Goal: Information Seeking & Learning: Learn about a topic

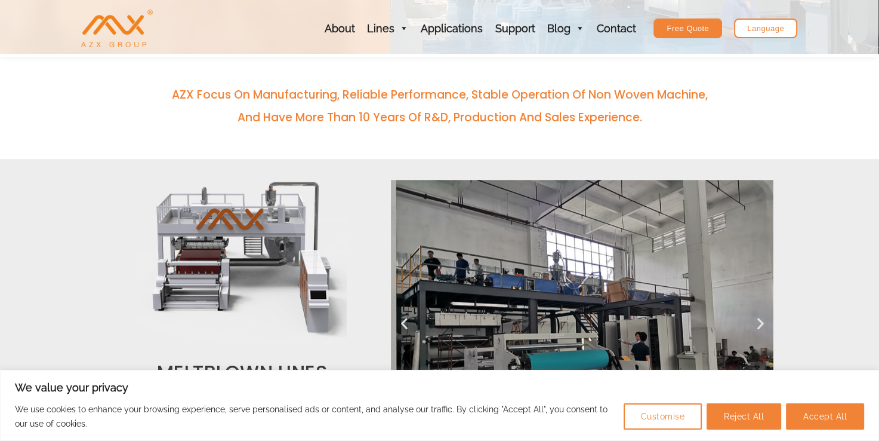
scroll to position [365, 0]
click at [815, 418] on button "Accept All" at bounding box center [825, 416] width 78 height 26
checkbox input "true"
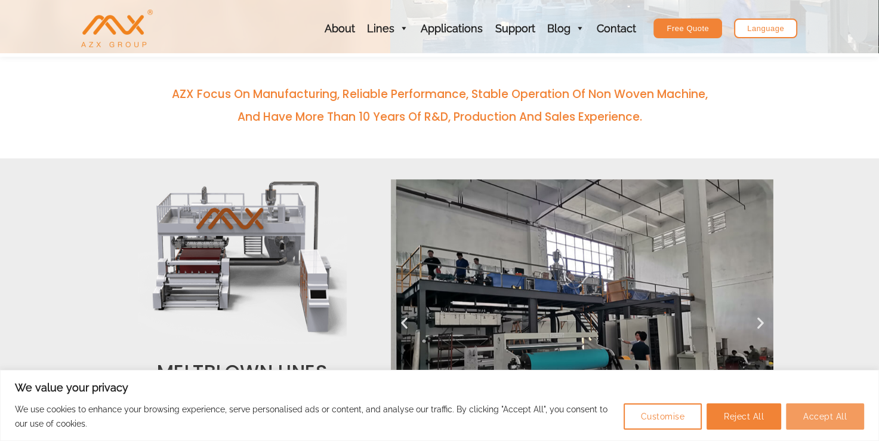
checkbox input "true"
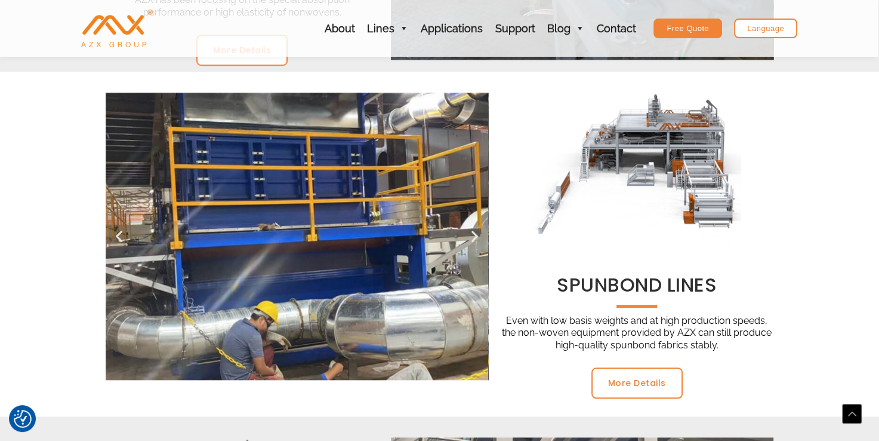
scroll to position [771, 0]
click at [635, 390] on link "More Details" at bounding box center [637, 382] width 91 height 31
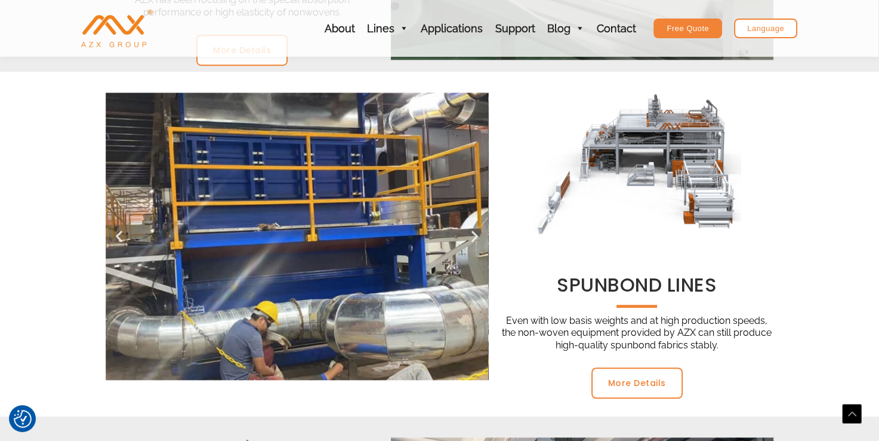
click at [475, 232] on icon "Next slide" at bounding box center [474, 236] width 15 height 15
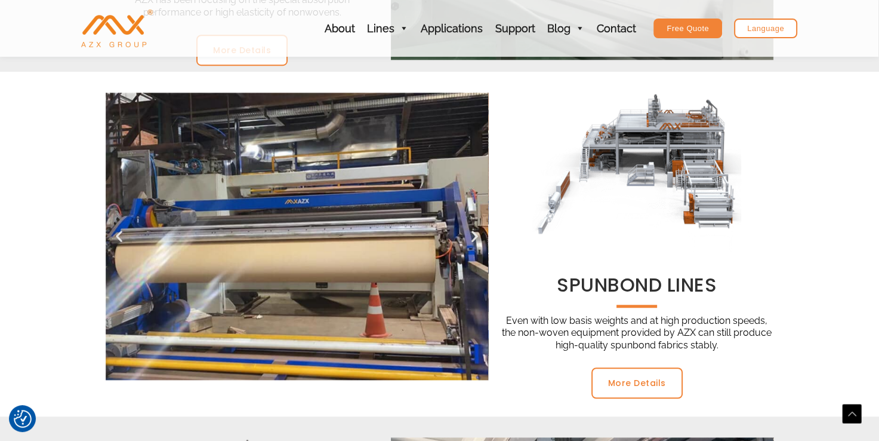
click at [475, 232] on icon "Next slide" at bounding box center [474, 236] width 15 height 15
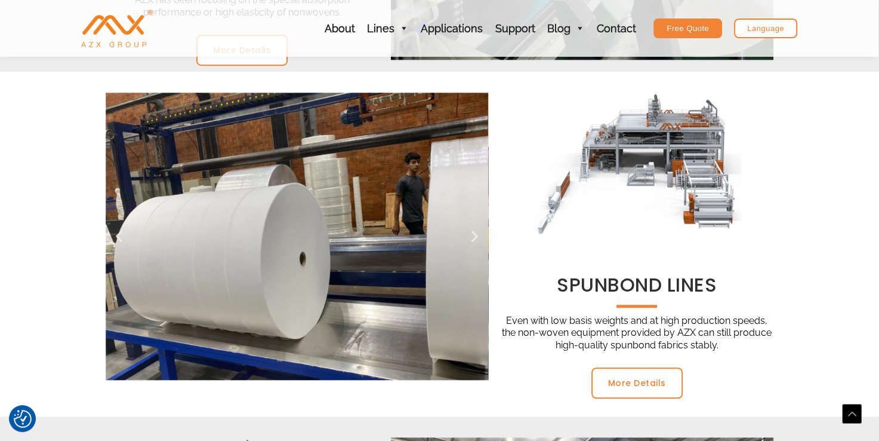
click at [475, 232] on icon "Next slide" at bounding box center [474, 236] width 15 height 15
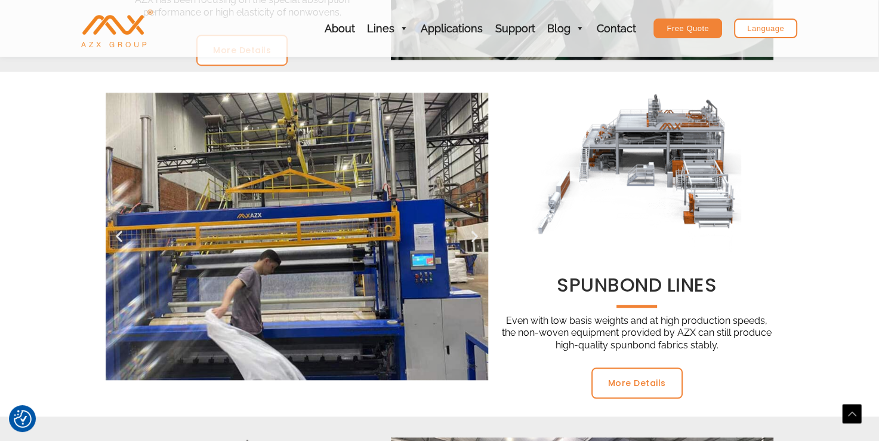
click at [475, 232] on icon "Next slide" at bounding box center [474, 236] width 15 height 15
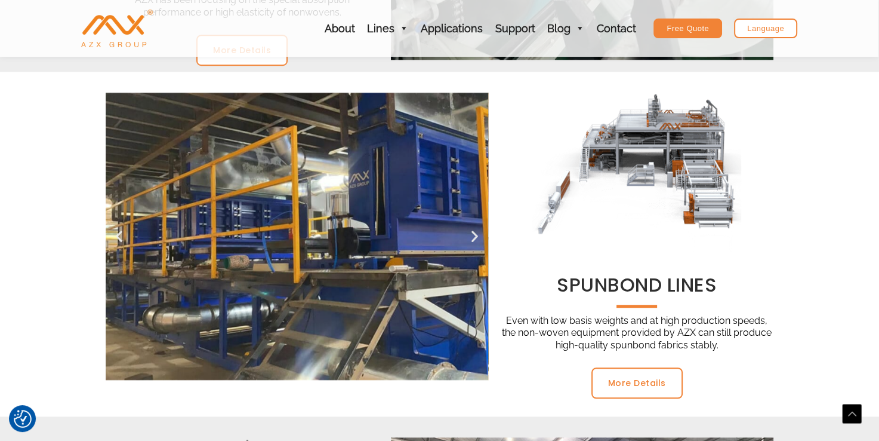
click at [475, 232] on icon "Next slide" at bounding box center [474, 236] width 15 height 15
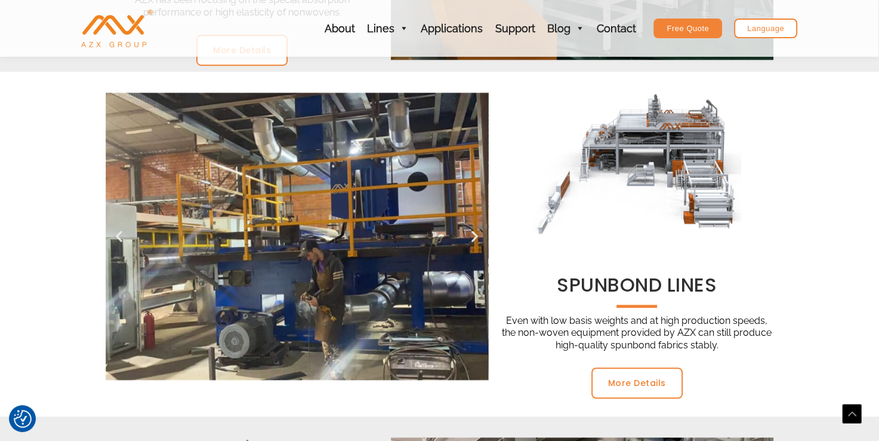
click at [475, 232] on icon "Next slide" at bounding box center [474, 236] width 15 height 15
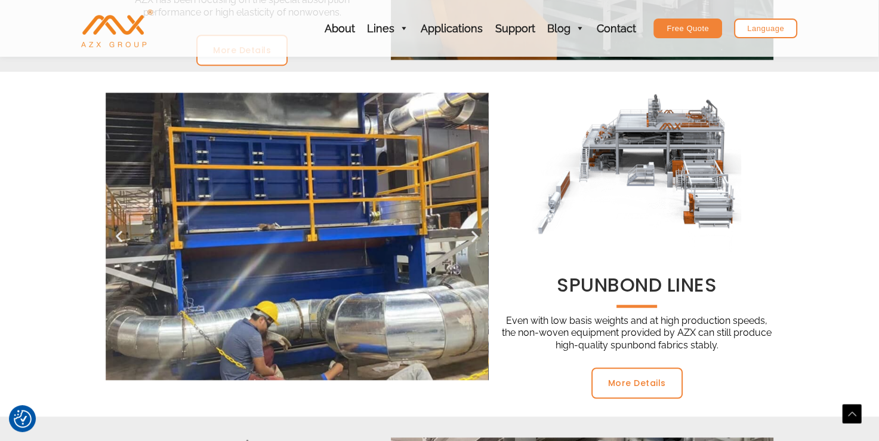
click at [475, 232] on icon "Next slide" at bounding box center [474, 236] width 15 height 15
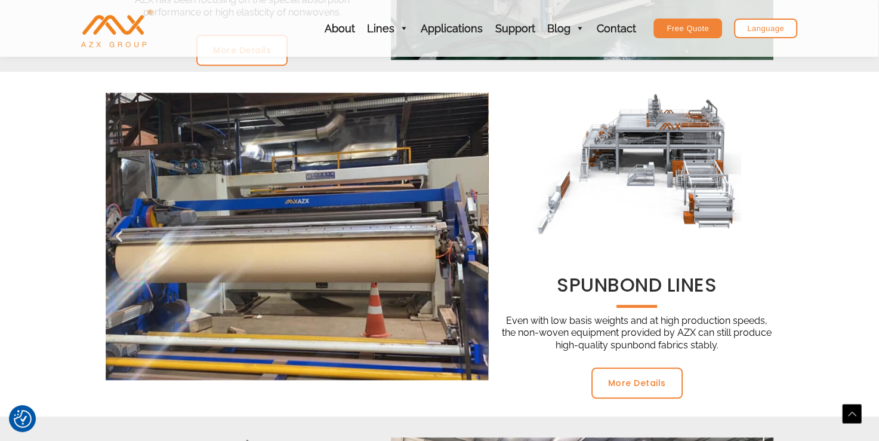
click at [475, 232] on icon "Next slide" at bounding box center [474, 236] width 15 height 15
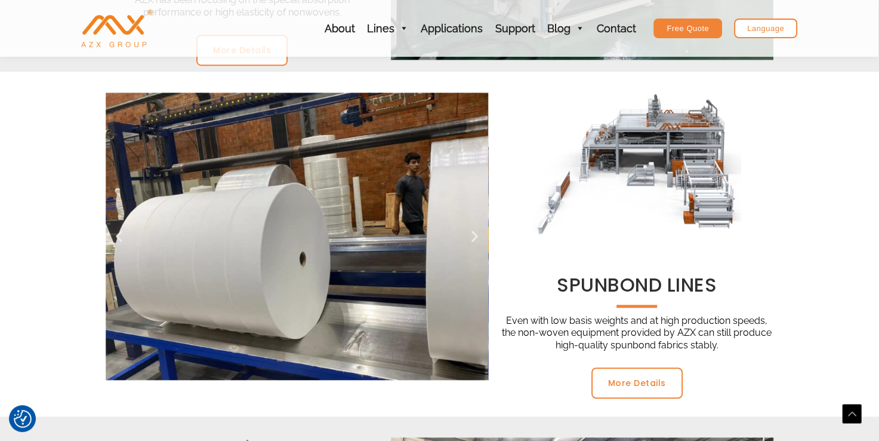
click at [475, 232] on icon "Next slide" at bounding box center [474, 236] width 15 height 15
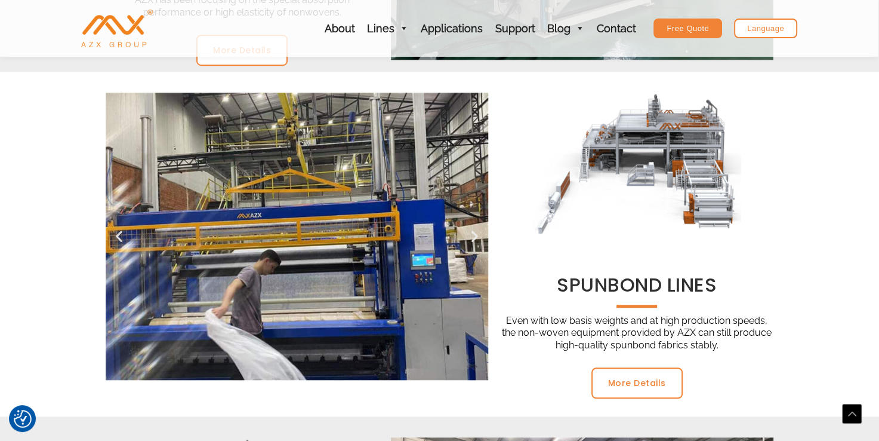
click at [475, 232] on icon "Next slide" at bounding box center [474, 236] width 15 height 15
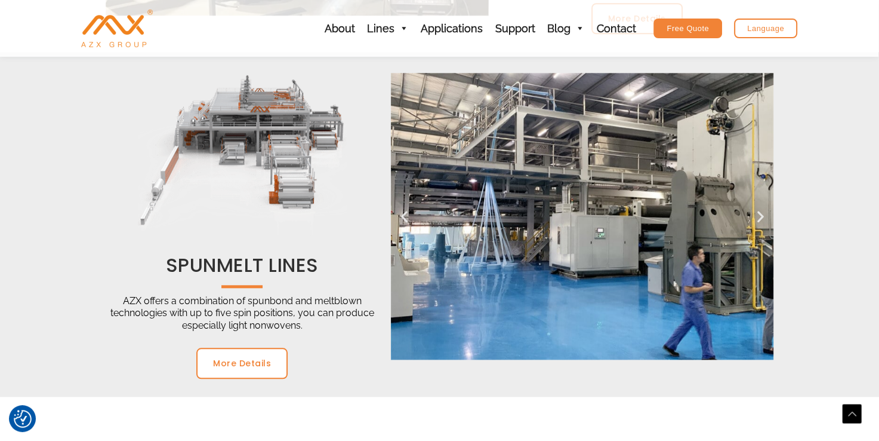
scroll to position [1136, 0]
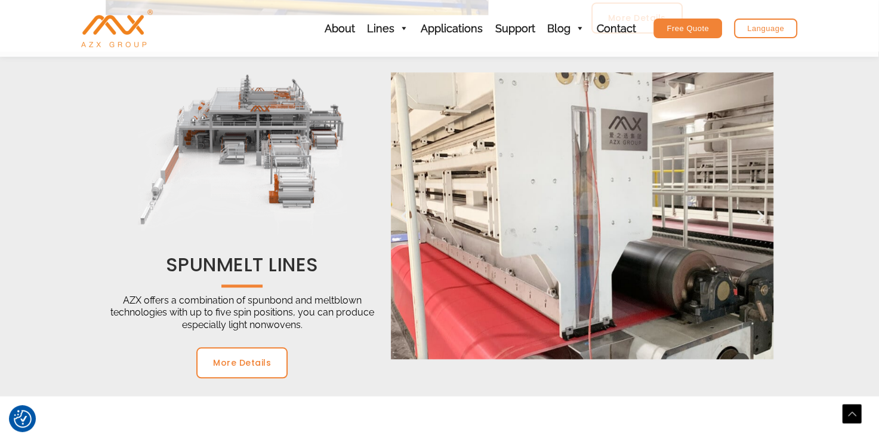
click at [406, 214] on icon "Previous slide" at bounding box center [404, 215] width 15 height 15
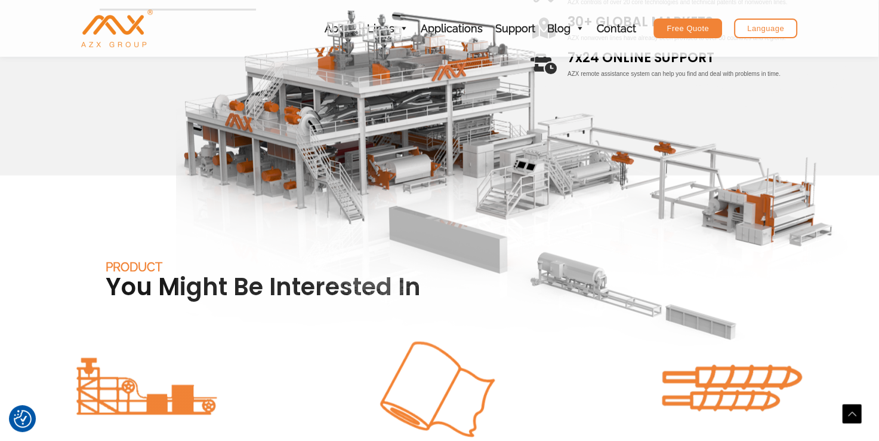
scroll to position [2760, 0]
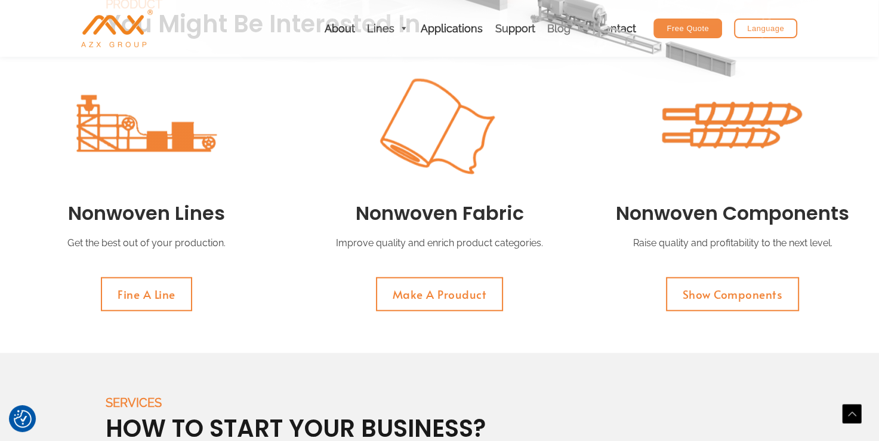
click at [576, 183] on div at bounding box center [439, 125] width 281 height 149
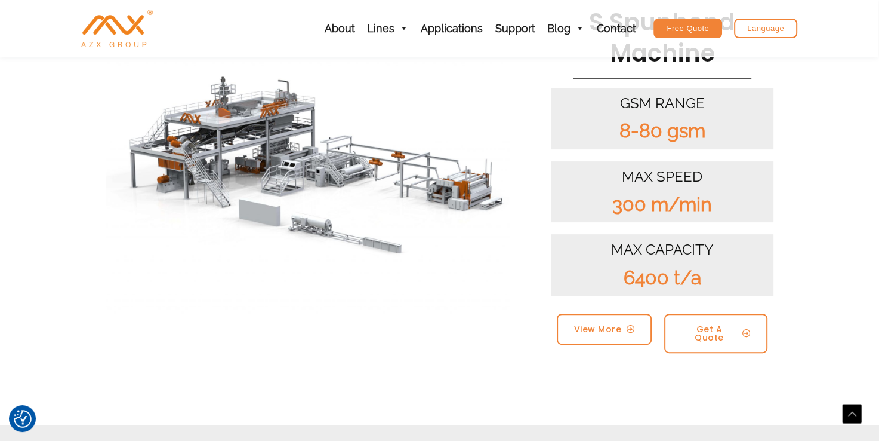
scroll to position [298, 0]
click at [540, 256] on div "S Spunbond Machine GSM RANGE 8-80 gsm MAX SPEED 300 m/min MAX CAPACITY 6400 t/a…" at bounding box center [647, 183] width 265 height 364
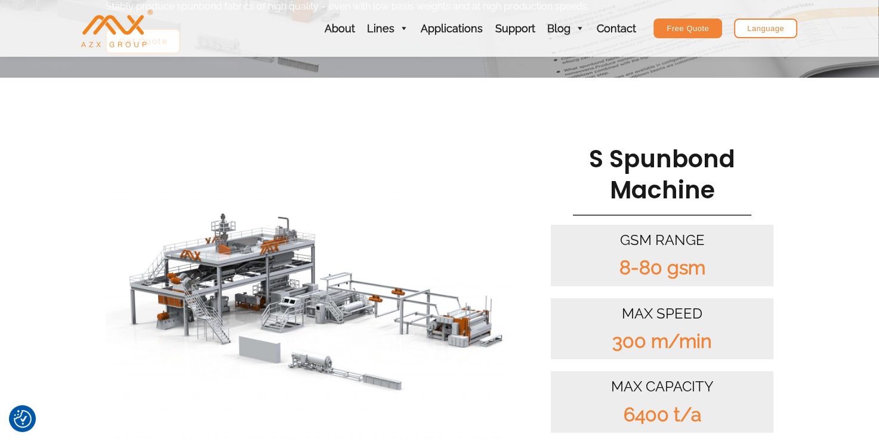
scroll to position [0, 0]
